Goal: Navigation & Orientation: Find specific page/section

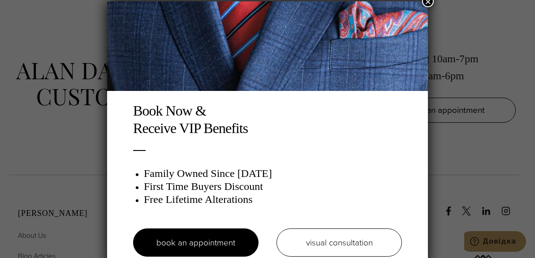
click at [430, 2] on button "×" at bounding box center [428, 2] width 12 height 12
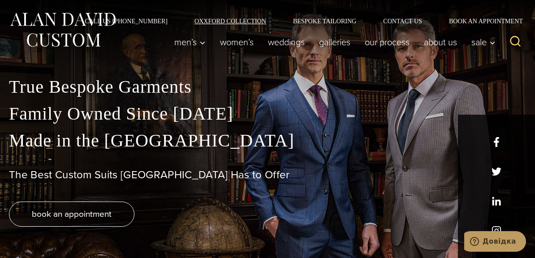
click at [232, 22] on link "Oxxford Collection" at bounding box center [230, 21] width 99 height 6
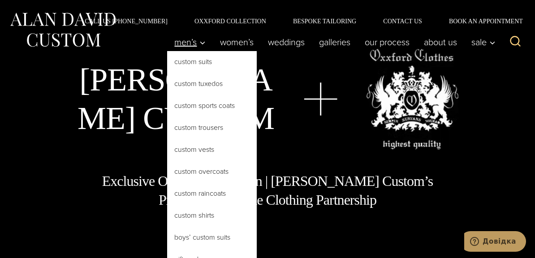
click at [187, 41] on span "Men’s" at bounding box center [189, 42] width 31 height 9
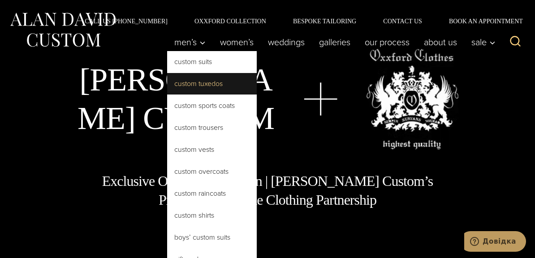
click at [195, 79] on link "Custom Tuxedos" at bounding box center [212, 84] width 90 height 22
